Goal: Find specific page/section: Locate a particular part of the current website

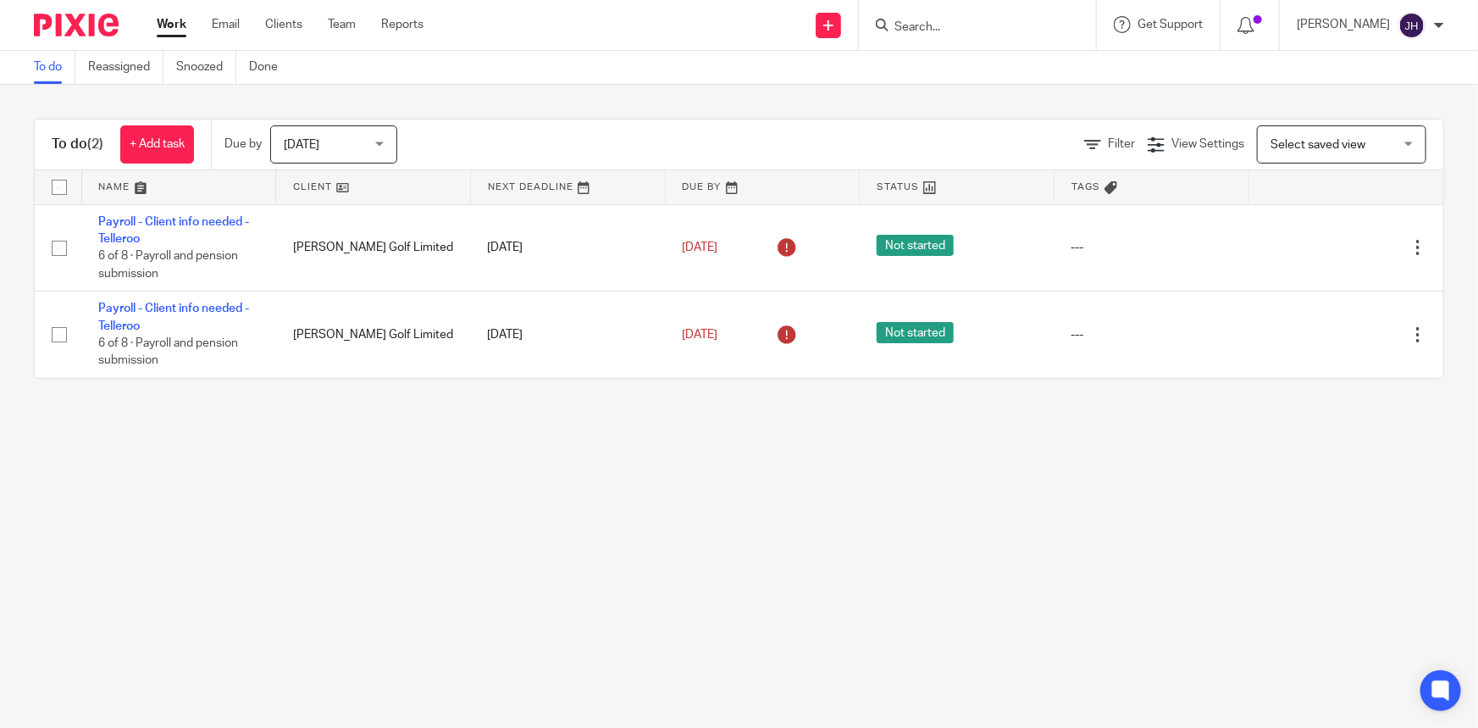
click at [987, 27] on input "Search" at bounding box center [969, 27] width 152 height 15
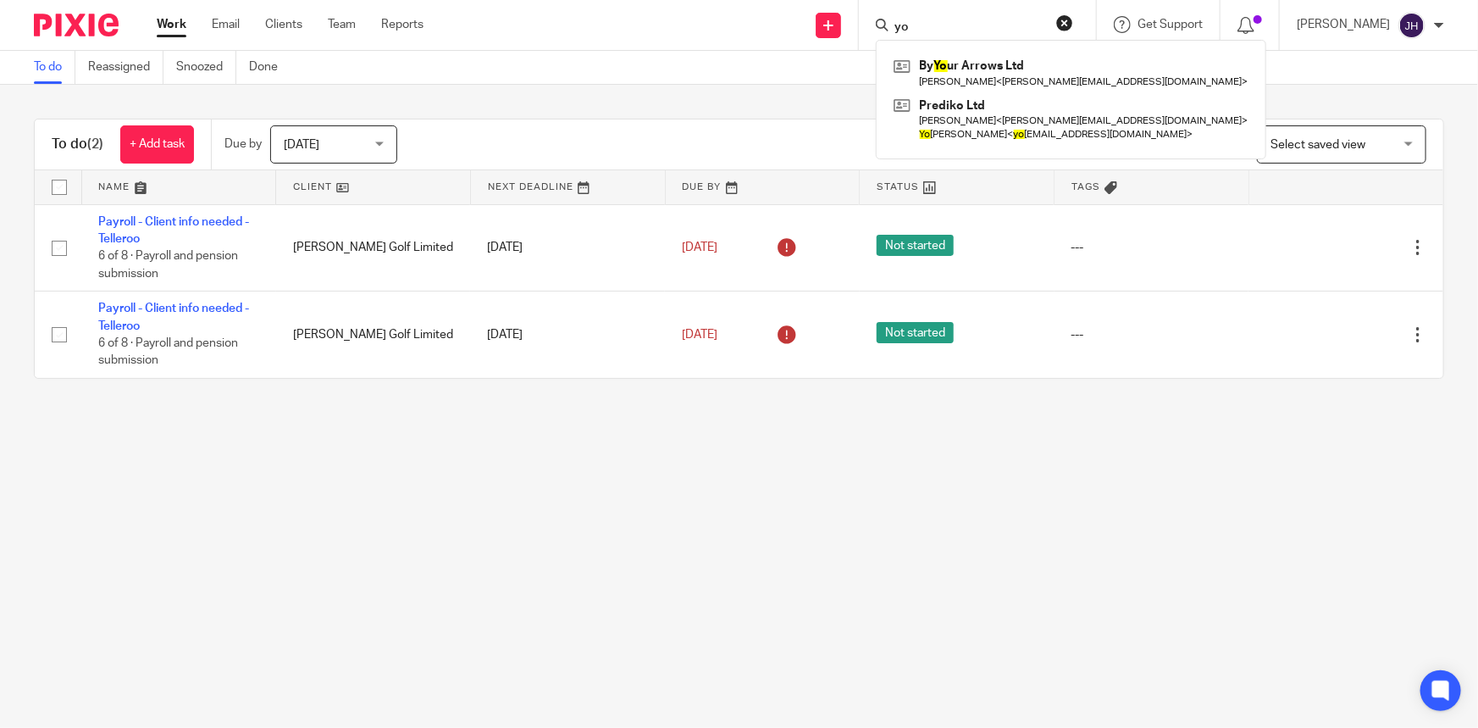
type input "y"
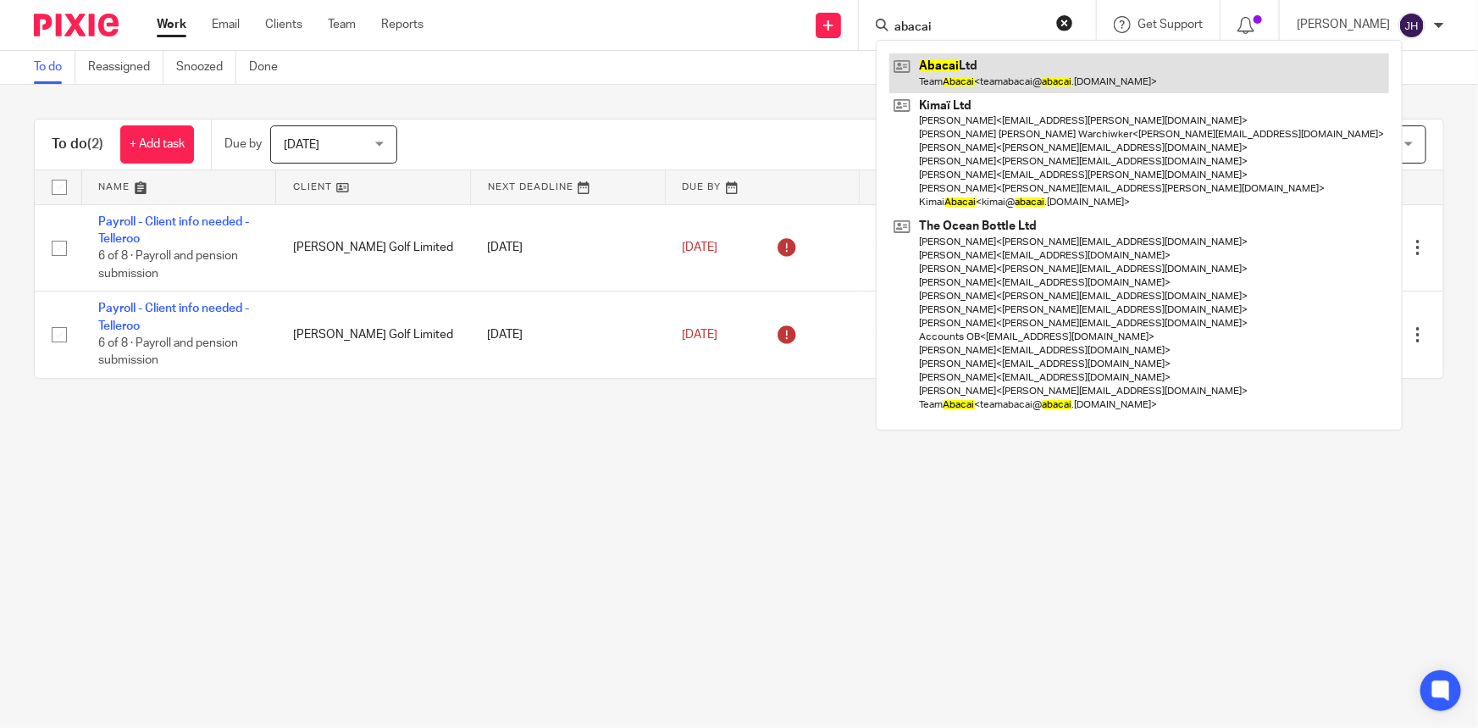
type input "abacai"
click at [1137, 80] on link at bounding box center [1140, 72] width 500 height 39
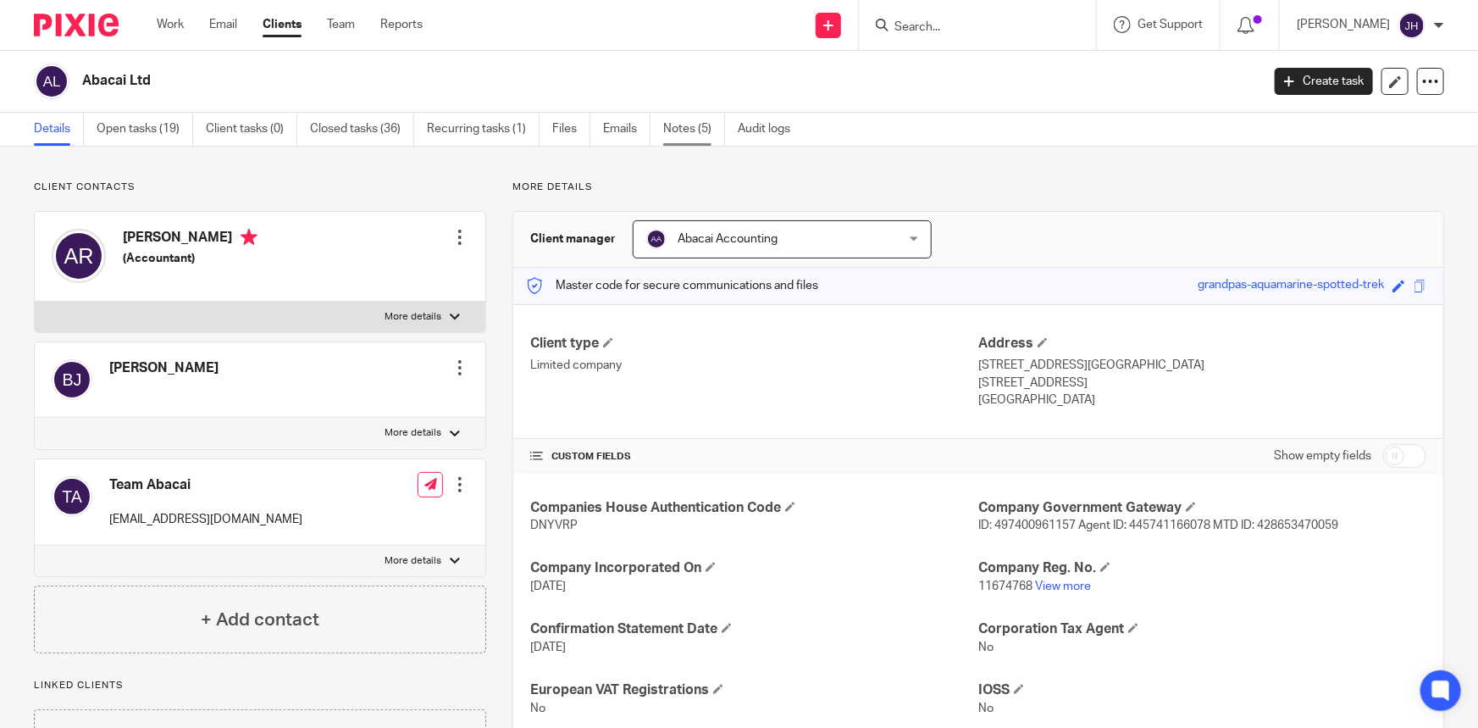
click at [702, 144] on link "Notes (5)" at bounding box center [694, 129] width 62 height 33
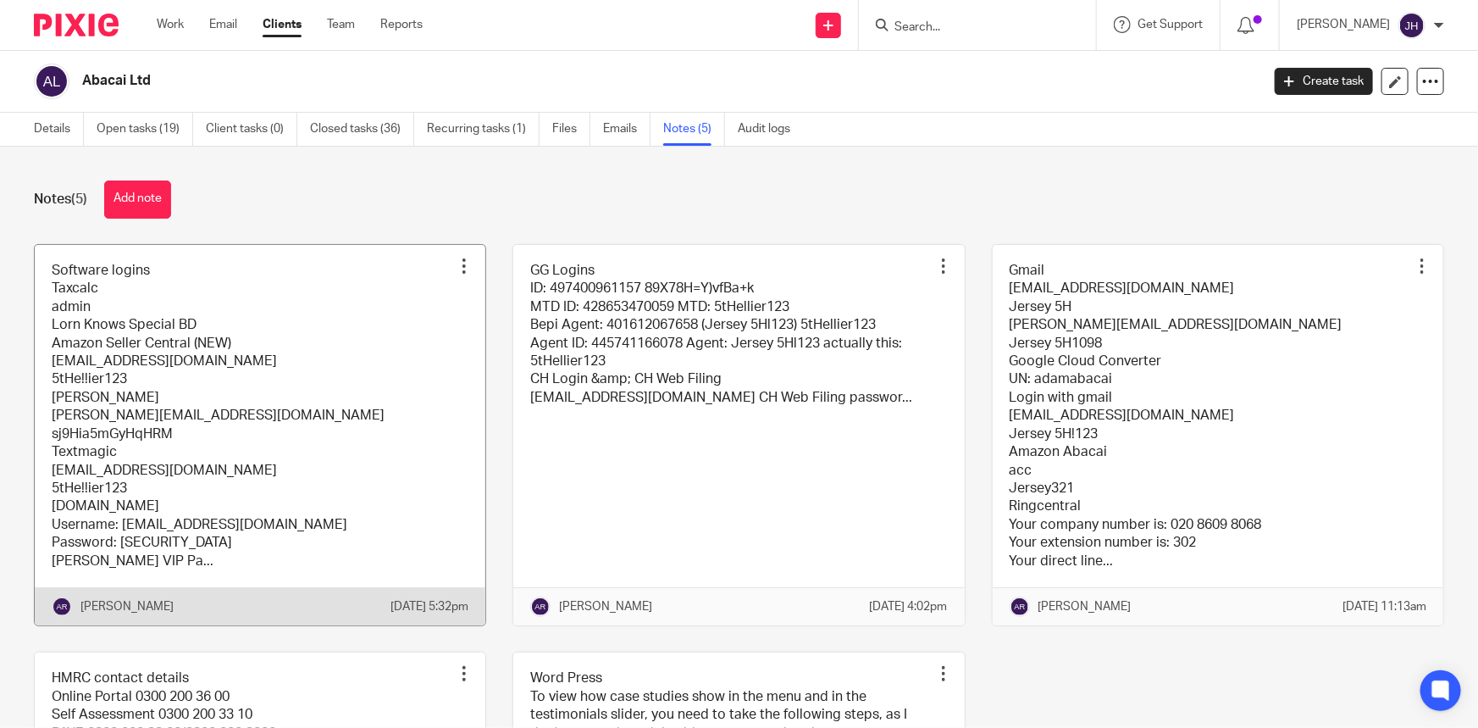
click at [326, 423] on link at bounding box center [260, 435] width 451 height 380
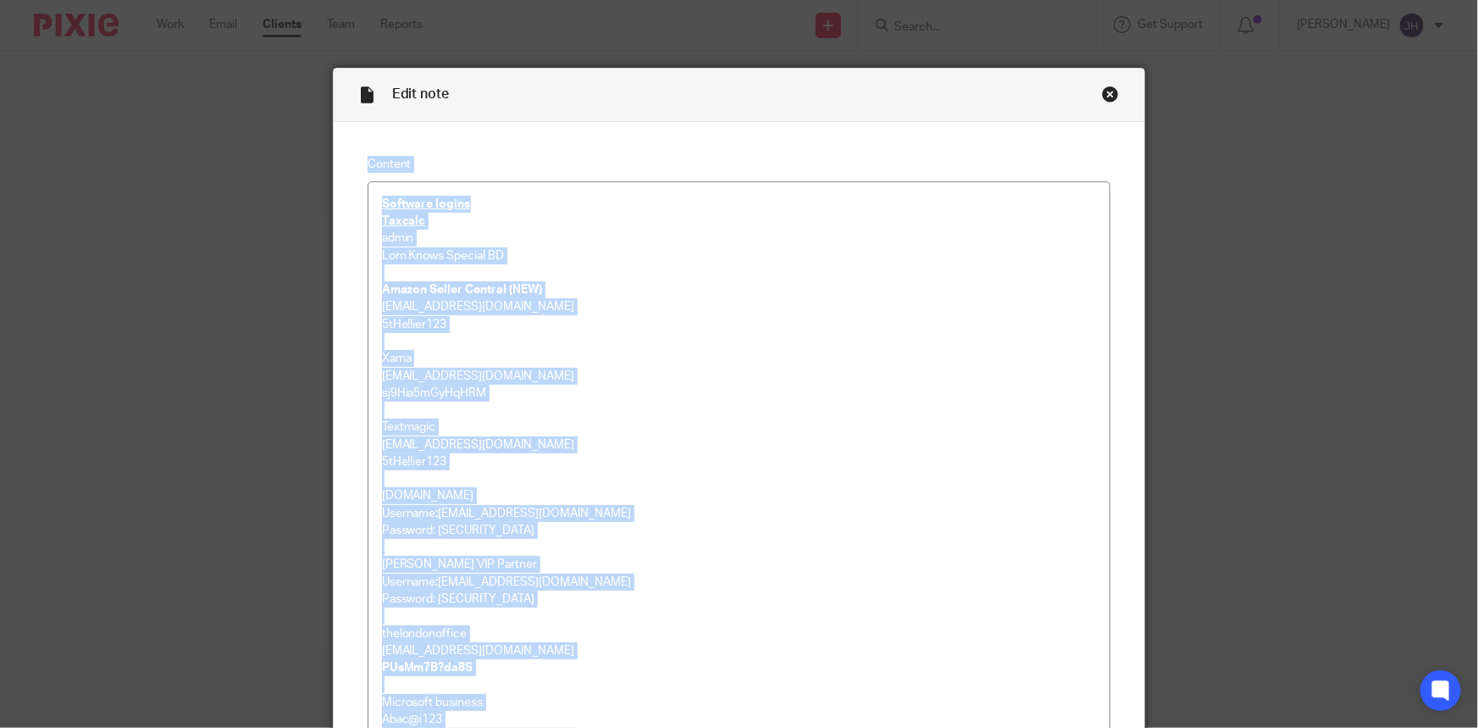
click at [1323, 258] on div "Edit note Content Software logins Taxcalc admin Lorn Knows Special BD Amazon Se…" at bounding box center [739, 364] width 1478 height 728
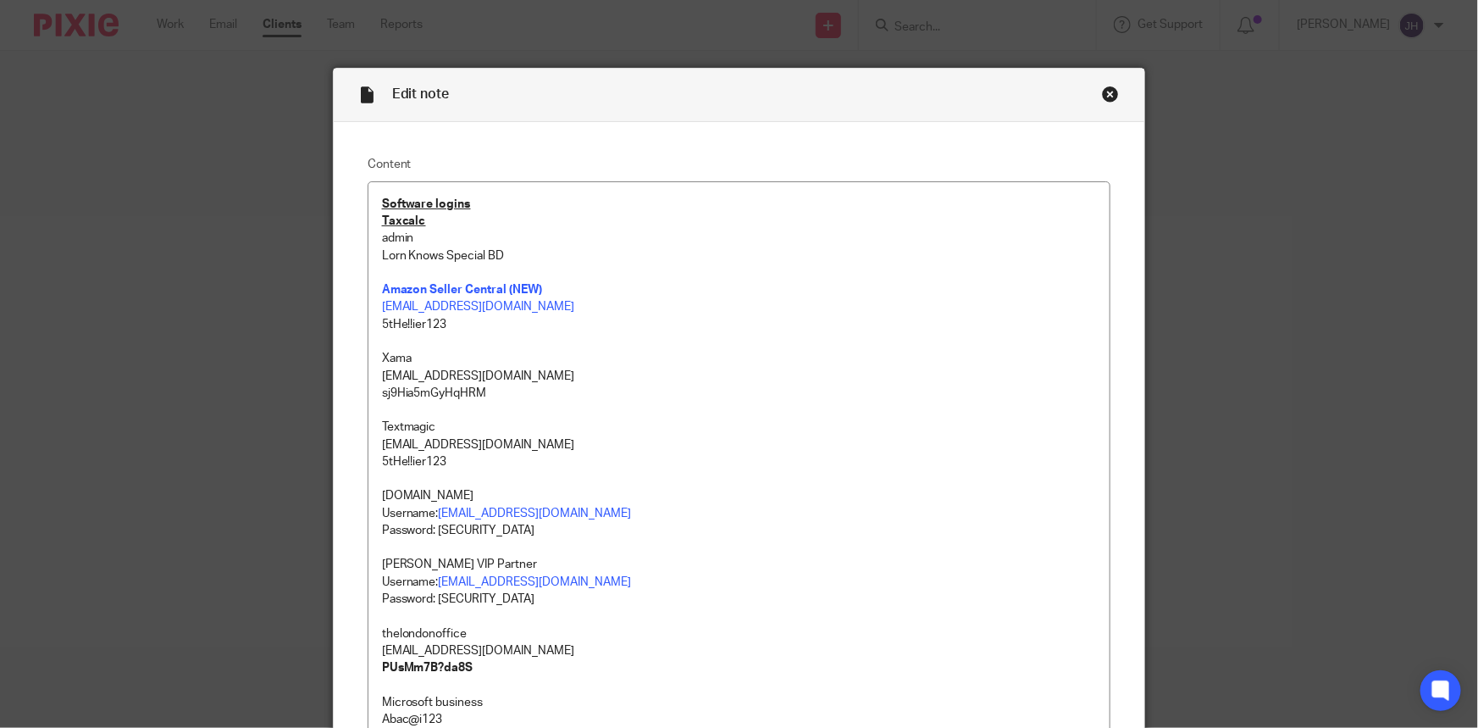
click at [1109, 95] on div "Close this dialog window" at bounding box center [1110, 94] width 17 height 17
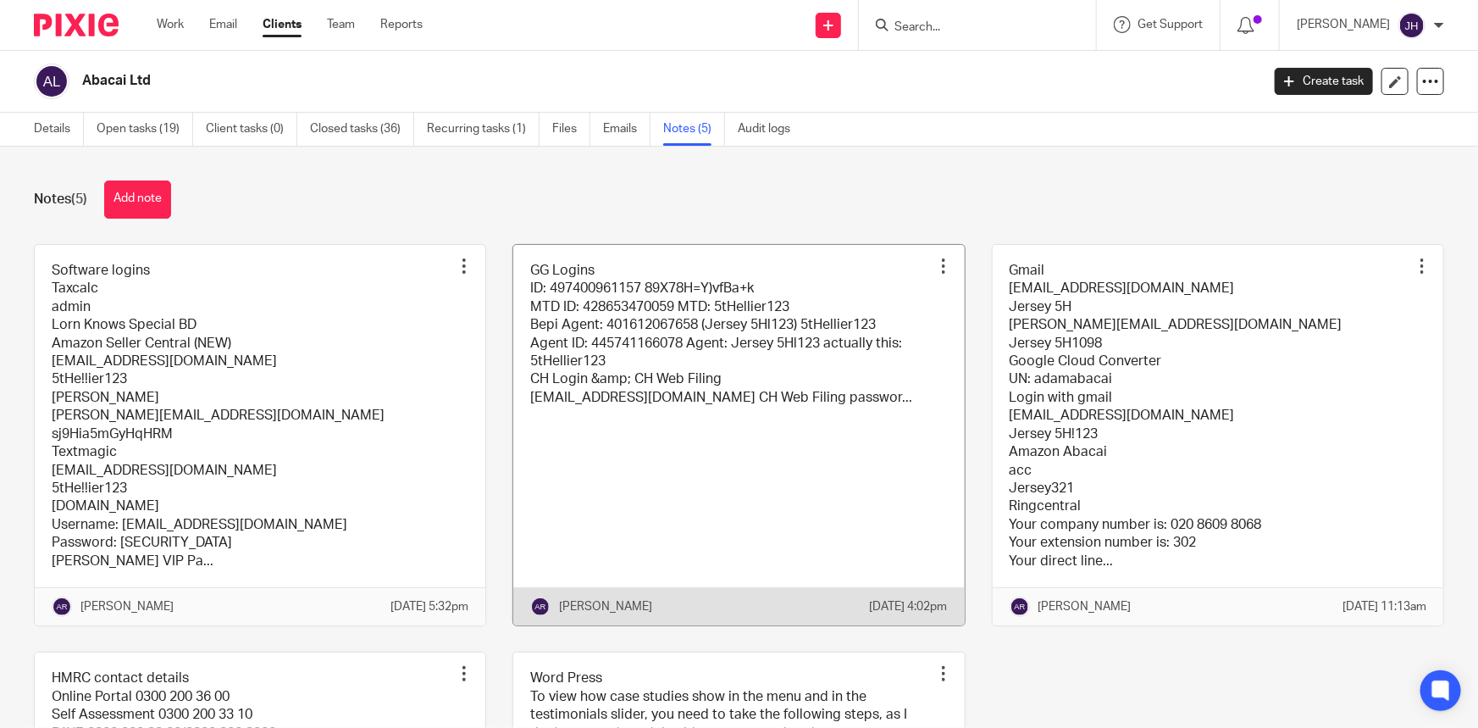
click at [796, 328] on link at bounding box center [738, 435] width 451 height 380
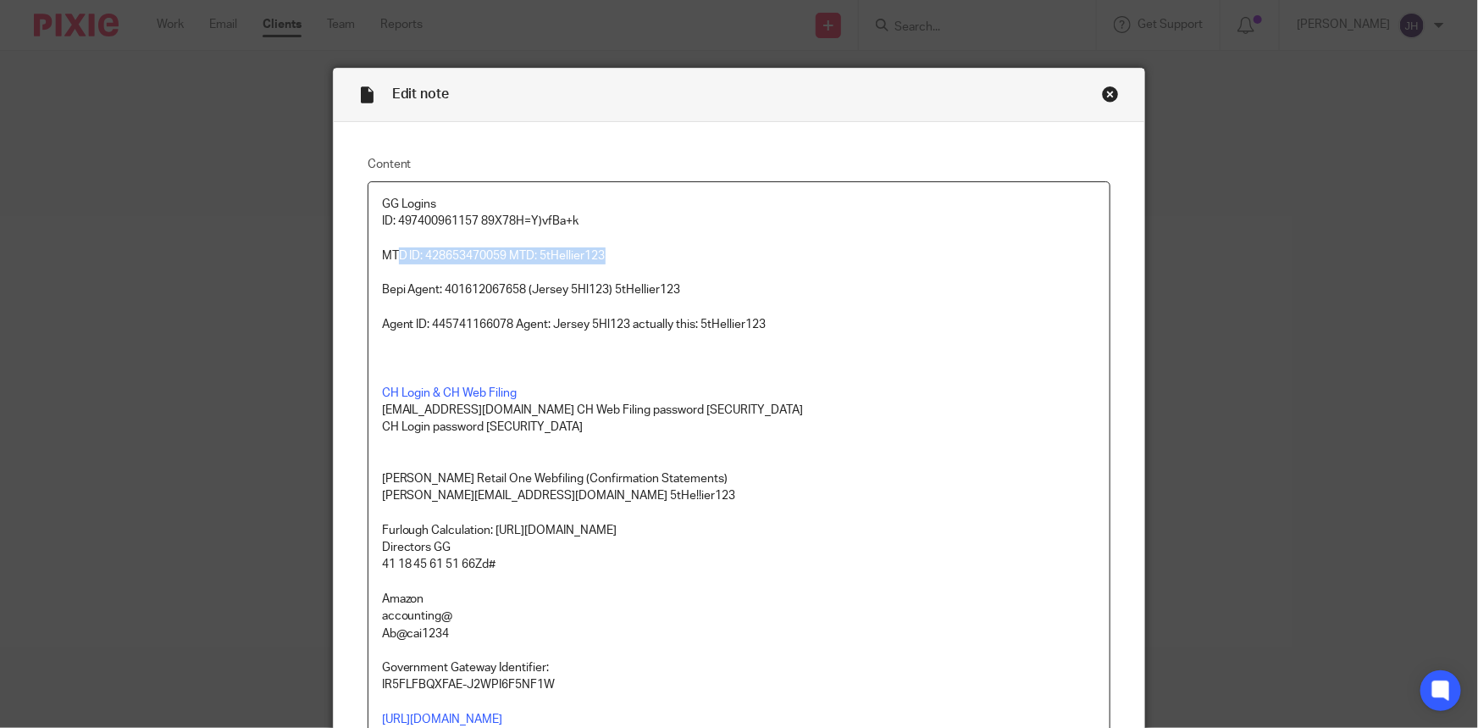
drag, startPoint x: 498, startPoint y: 252, endPoint x: 608, endPoint y: 250, distance: 110.2
click at [608, 250] on p "MTD ID: 428653470059 MTD: 5tHellier123" at bounding box center [739, 255] width 715 height 17
click at [640, 254] on p "MTD ID: 428653470059 MTD: 5tHellier123" at bounding box center [739, 255] width 715 height 17
drag, startPoint x: 624, startPoint y: 253, endPoint x: 366, endPoint y: 260, distance: 258.5
